Goal: Find contact information: Find contact information

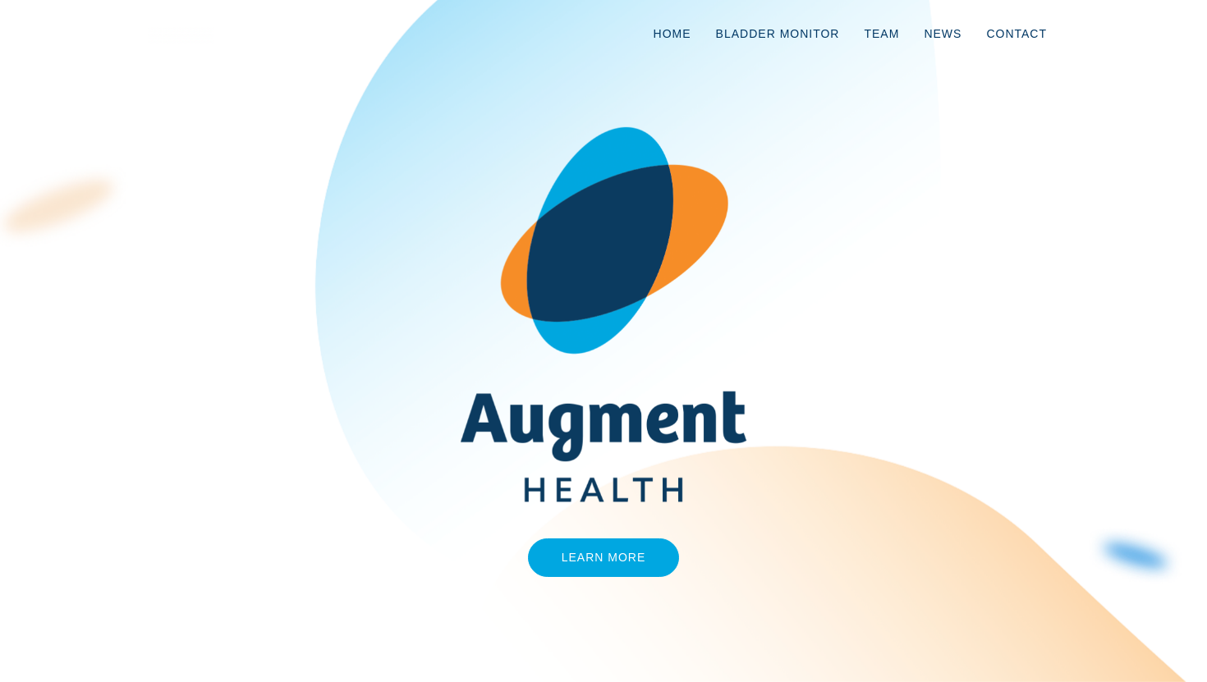
click at [1057, 117] on div "Learn More" at bounding box center [603, 340] width 936 height 511
click at [1011, 34] on link "Contact" at bounding box center [1016, 34] width 85 height 54
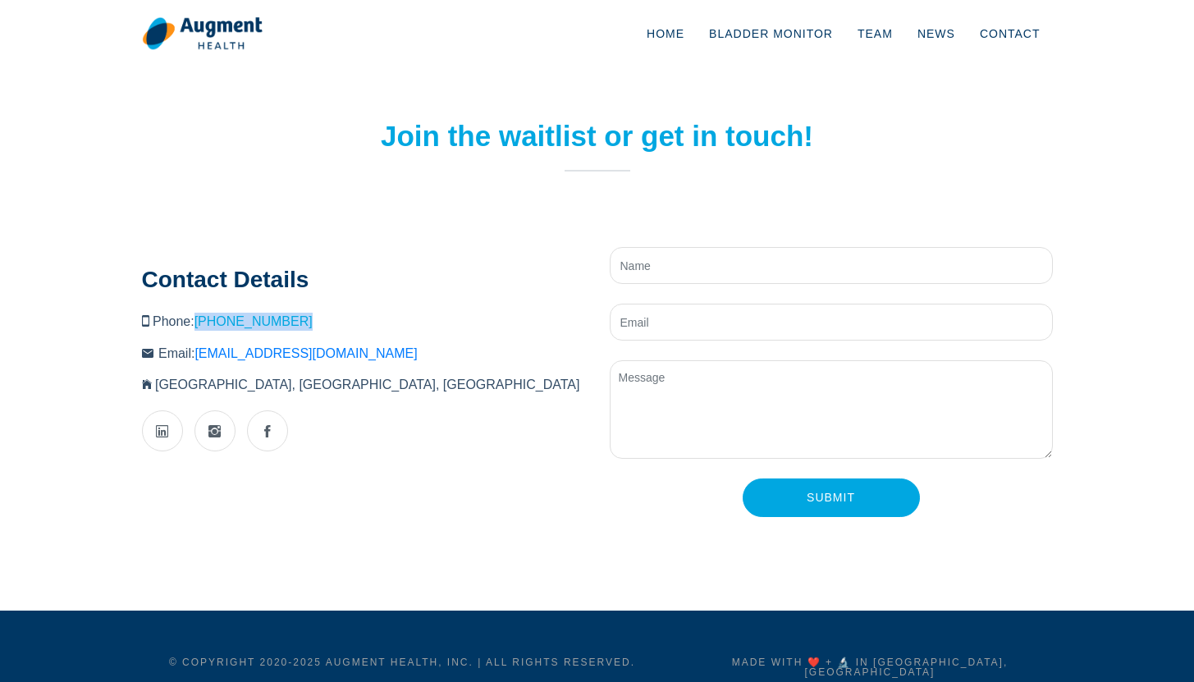
drag, startPoint x: 314, startPoint y: 320, endPoint x: 199, endPoint y: 319, distance: 114.9
click at [199, 319] on li "Phone: [PHONE_NUMBER]" at bounding box center [363, 322] width 443 height 18
copy link "[PHONE_NUMBER]"
click at [158, 434] on icon at bounding box center [162, 431] width 12 height 41
